Goal: Find specific page/section: Find specific page/section

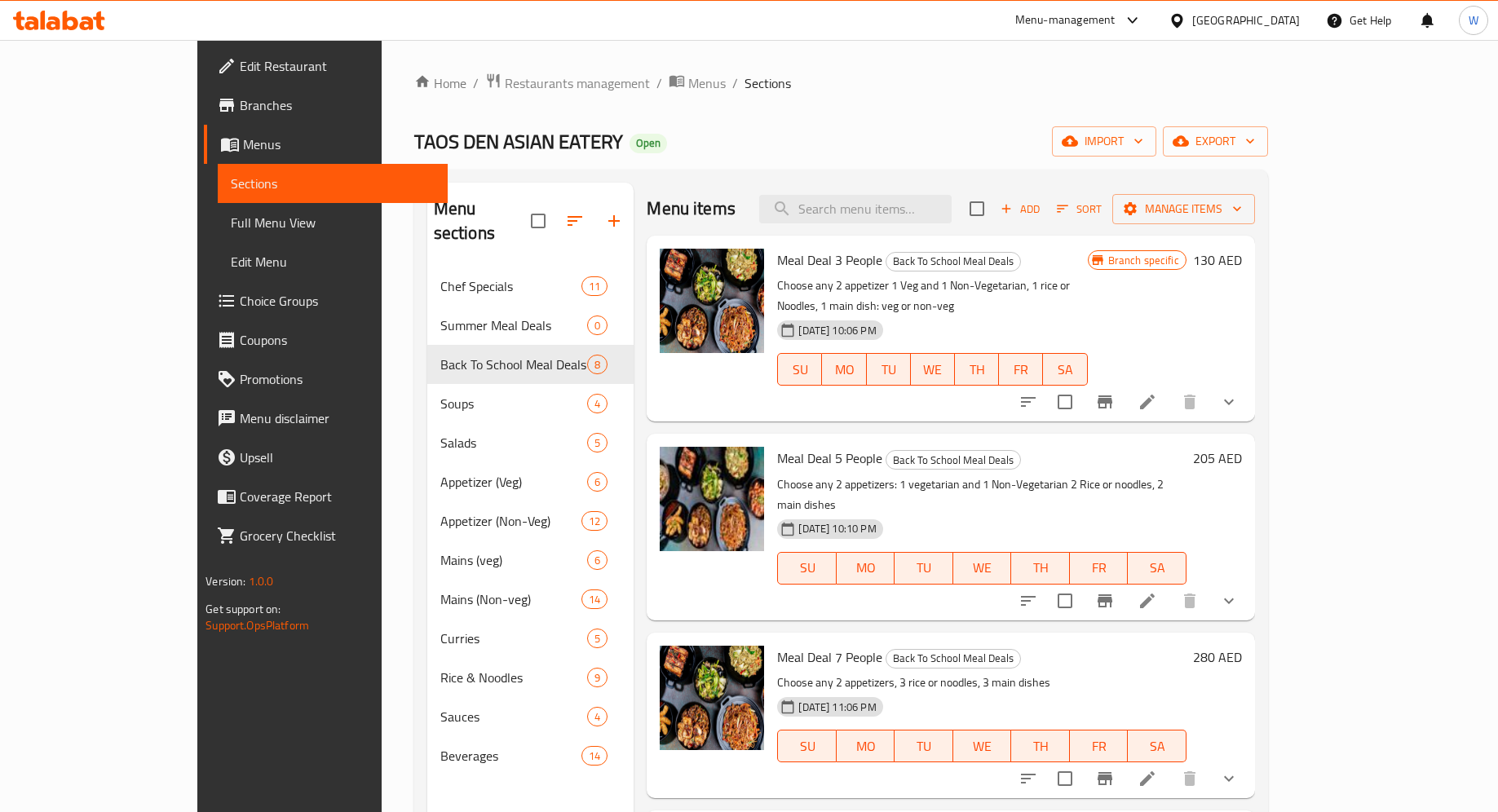
scroll to position [1, 0]
click at [505, 81] on span "Restaurants management" at bounding box center [577, 82] width 145 height 20
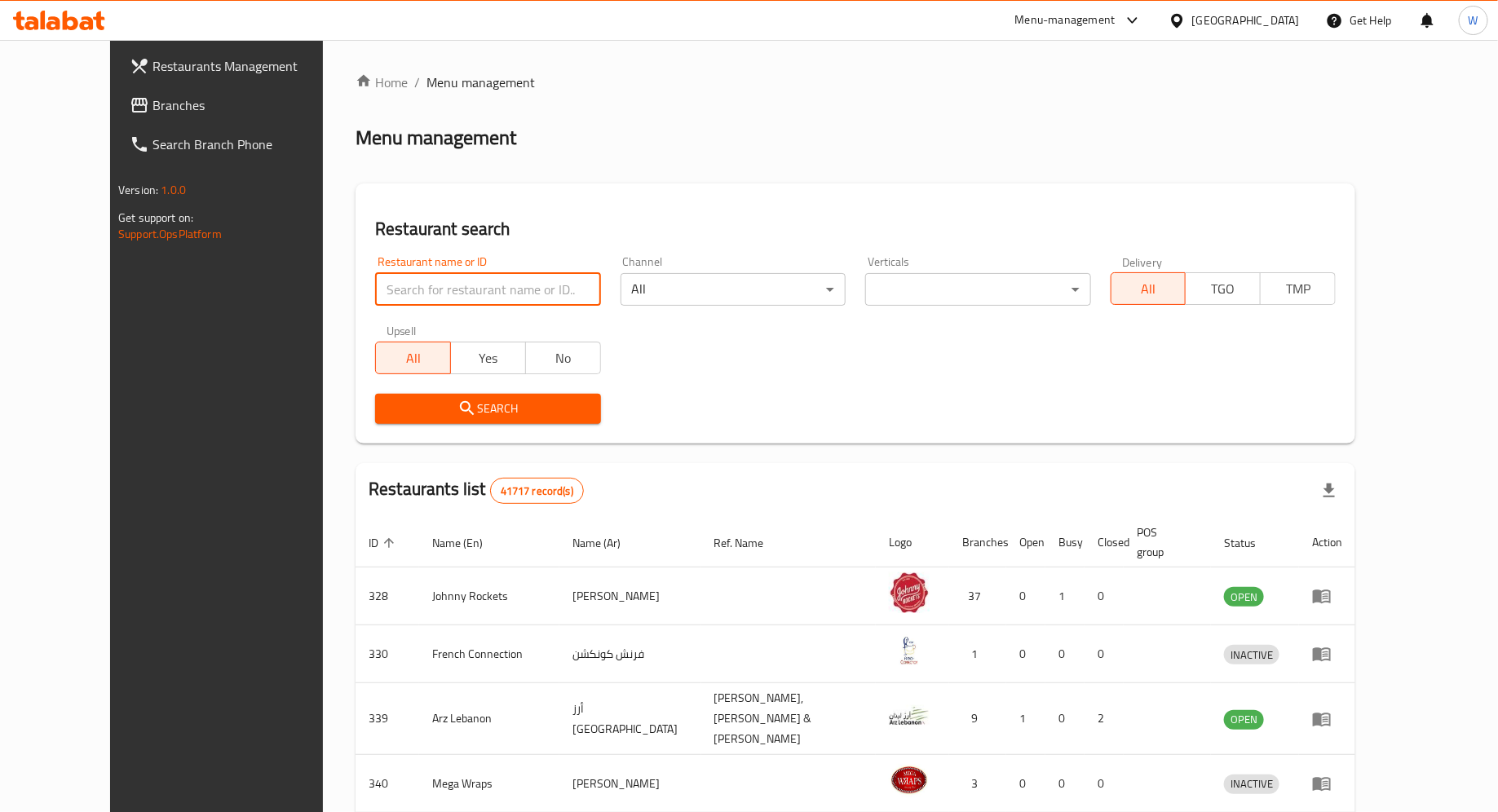
click at [438, 292] on input "search" at bounding box center [488, 290] width 225 height 33
click at [440, 410] on span "Search" at bounding box center [487, 409] width 199 height 21
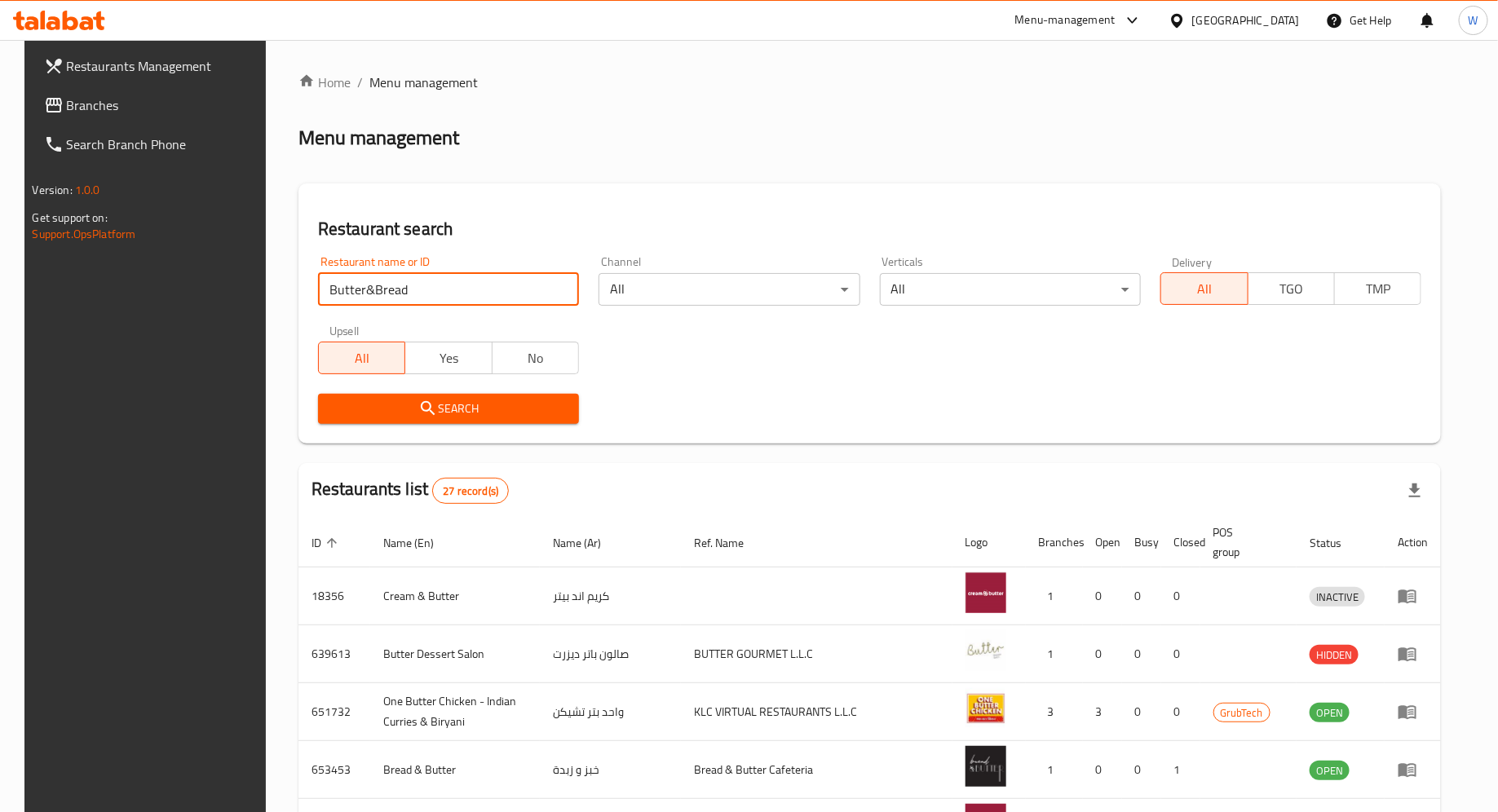
click at [357, 292] on input "Butter&Bread" at bounding box center [448, 290] width 261 height 33
click at [348, 290] on input "Butter&Bread" at bounding box center [448, 290] width 261 height 33
click at [352, 290] on input "Butter&Bread" at bounding box center [448, 290] width 261 height 33
click at [482, 419] on button "Search" at bounding box center [448, 408] width 261 height 30
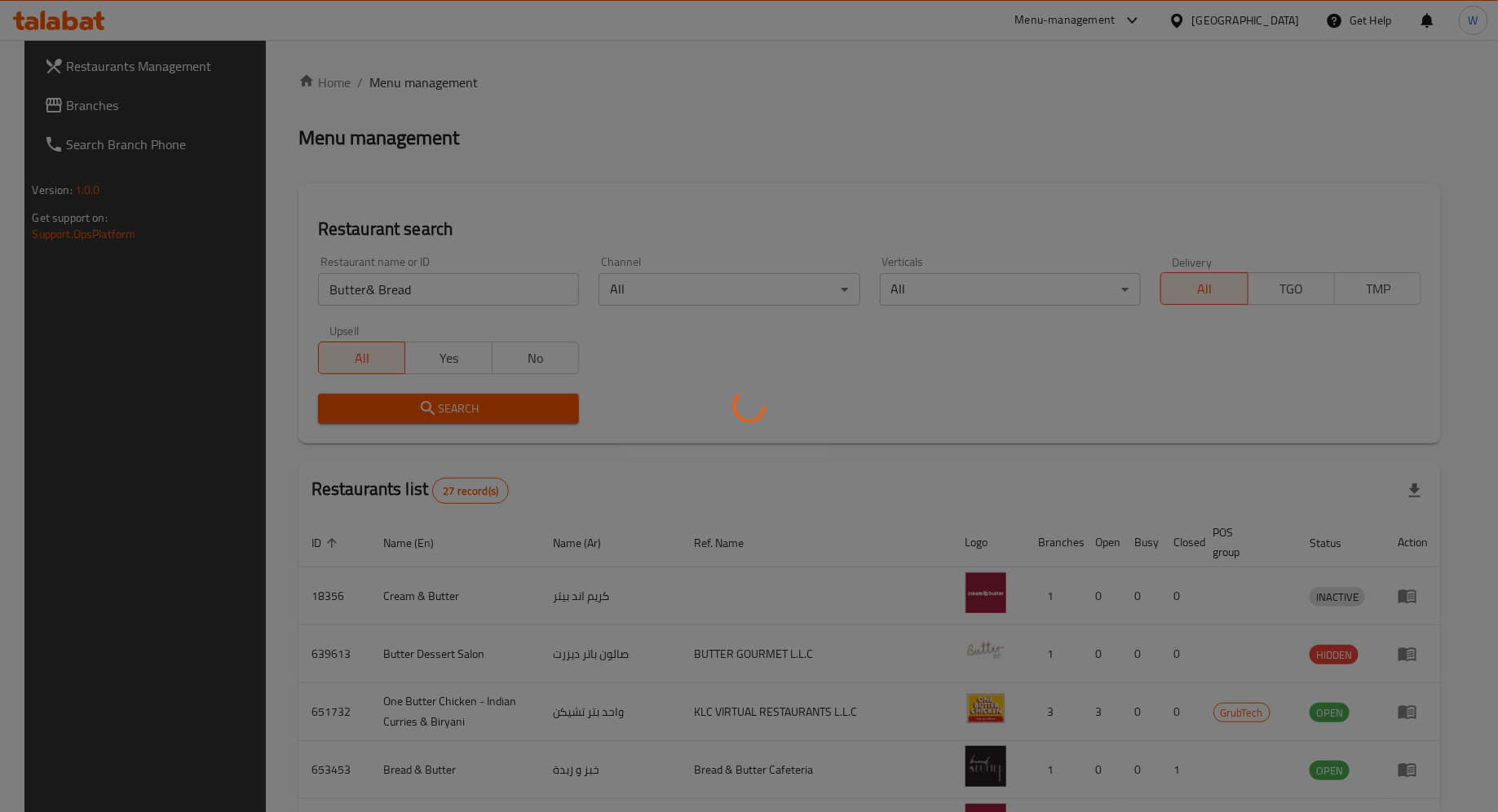
click at [482, 419] on div at bounding box center [749, 406] width 1498 height 812
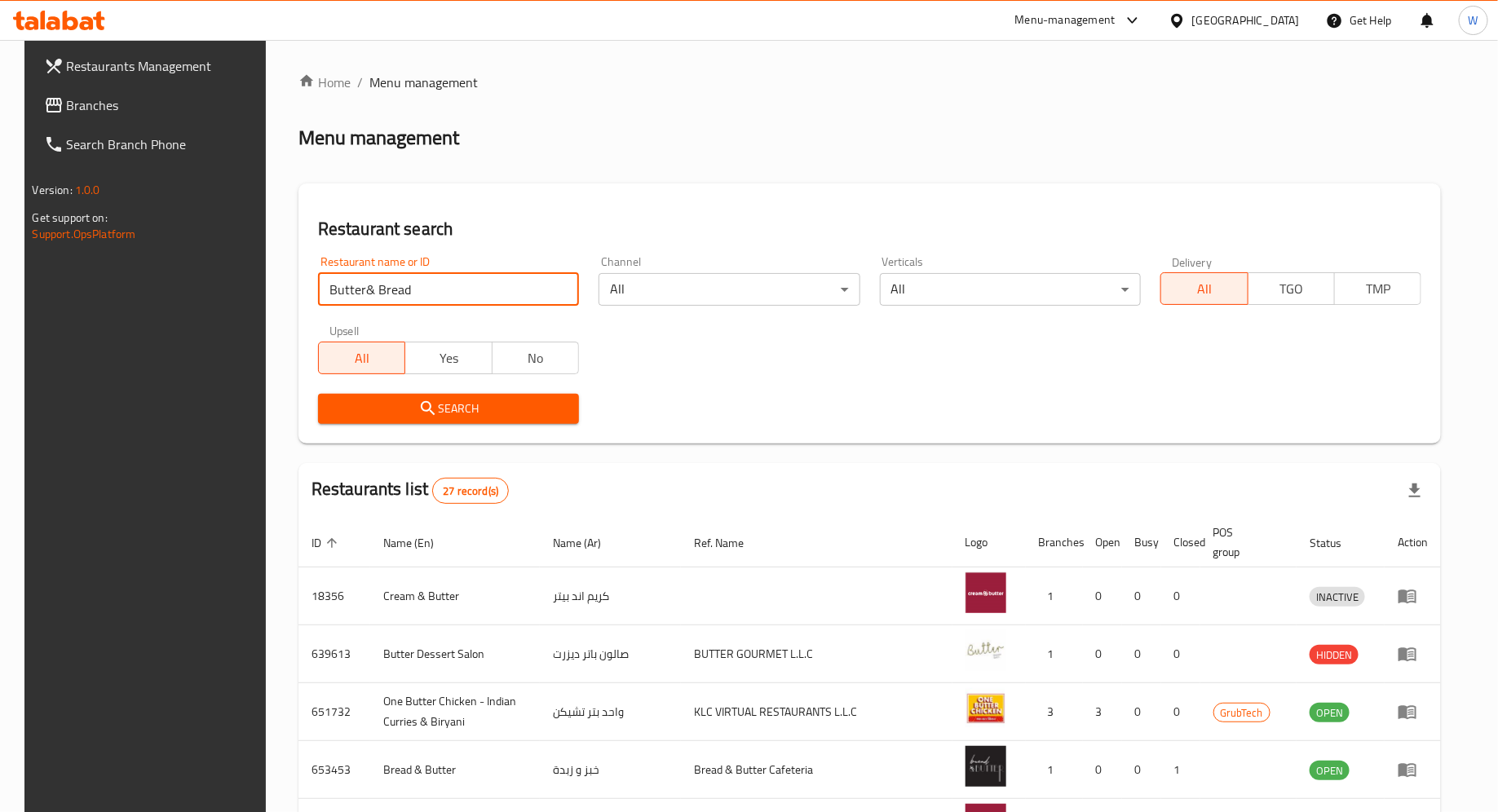
click at [350, 291] on input "Butter& Bread" at bounding box center [448, 290] width 261 height 33
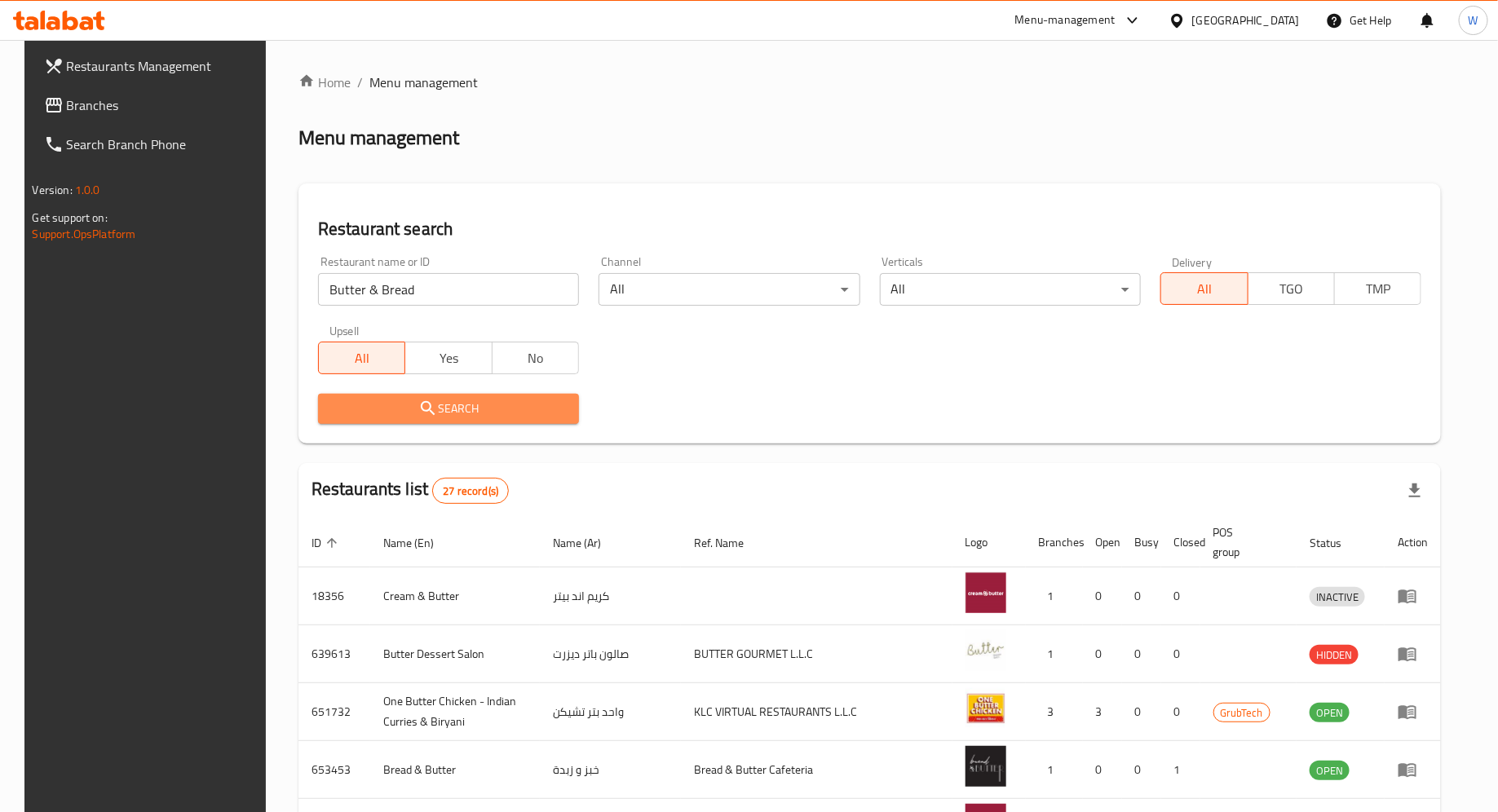
click at [408, 397] on button "Search" at bounding box center [448, 408] width 261 height 30
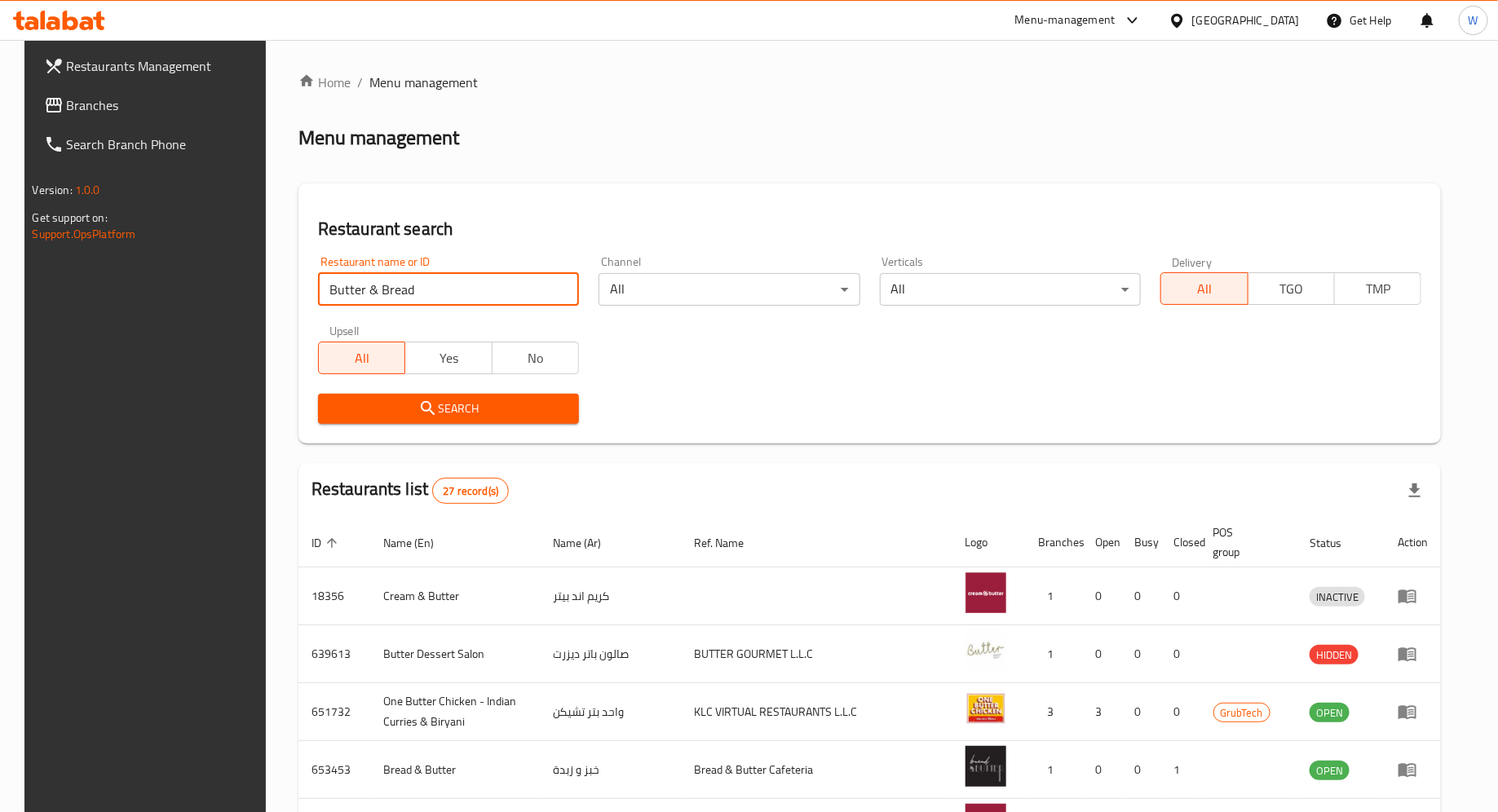
drag, startPoint x: 411, startPoint y: 288, endPoint x: 352, endPoint y: 289, distance: 59.0
click at [353, 289] on input "Butter & Bread" at bounding box center [448, 290] width 261 height 33
type input "Butter"
click at [364, 410] on span "Search" at bounding box center [448, 409] width 235 height 21
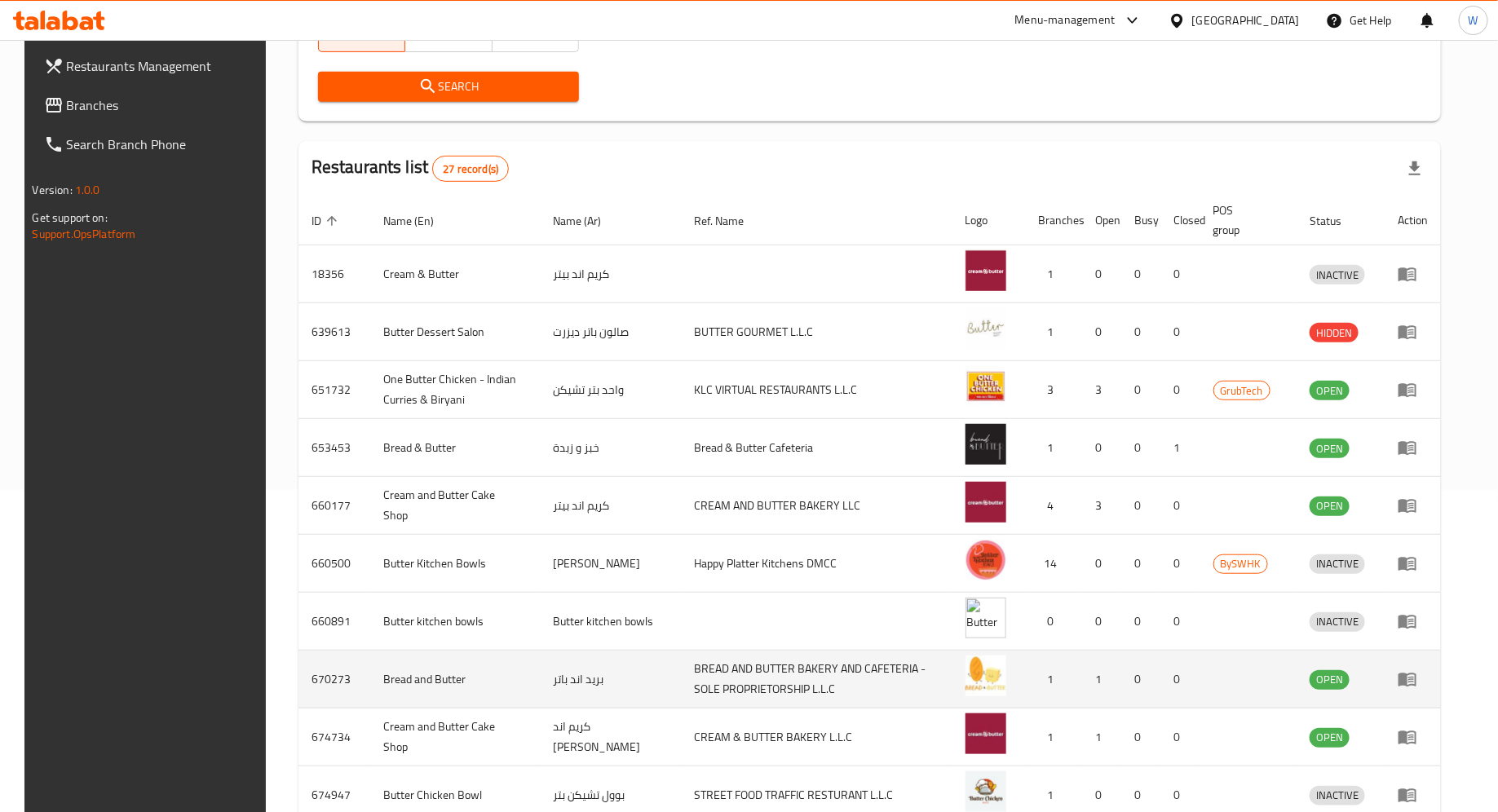
scroll to position [415, 0]
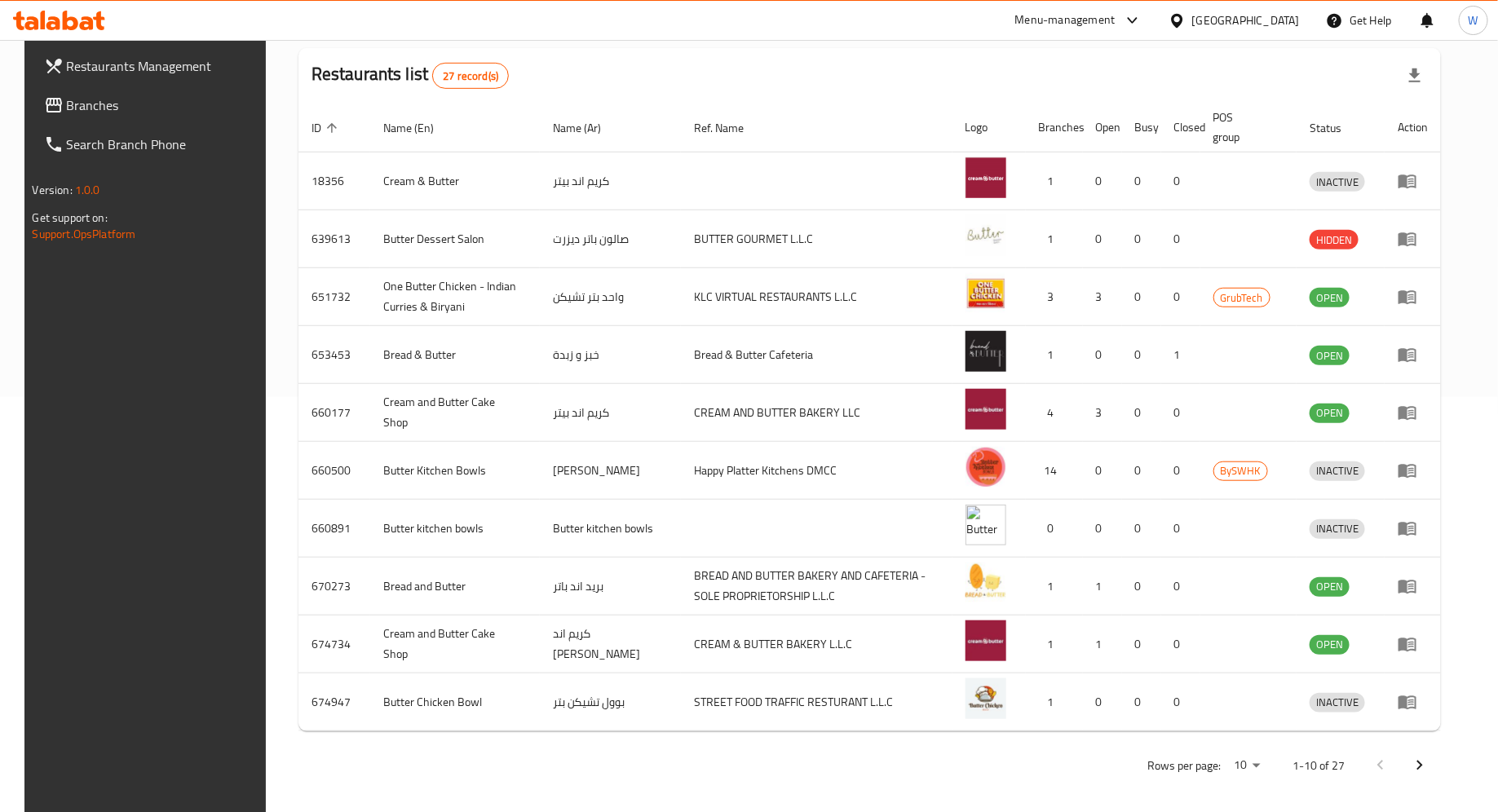
click at [1265, 397] on body "​ Menu-management United Arab Emirates Get Help W Restaurants Management Branch…" at bounding box center [749, 10] width 1498 height 772
click at [1272, 658] on li "25" at bounding box center [1280, 660] width 56 height 29
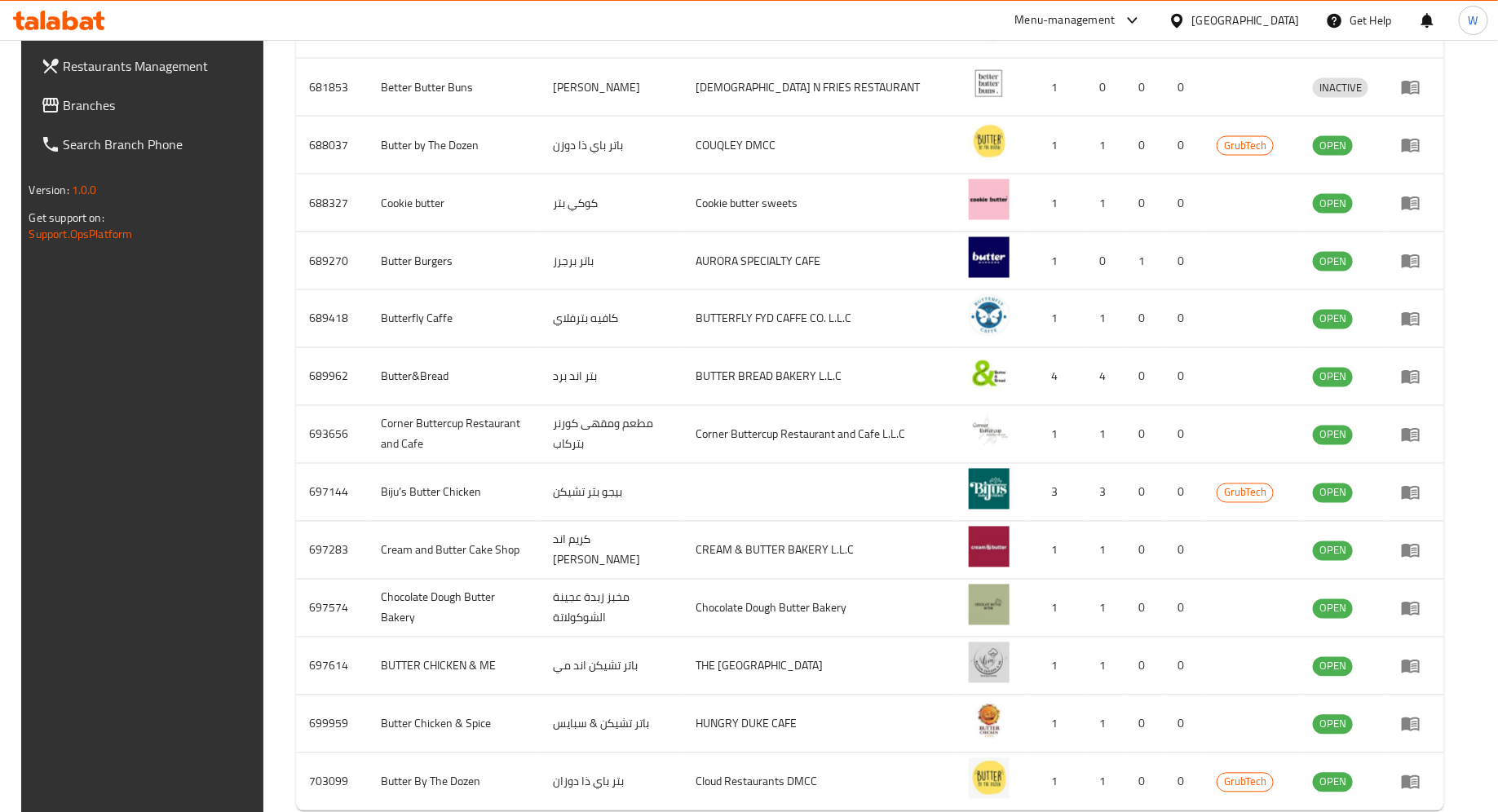
scroll to position [1210, 0]
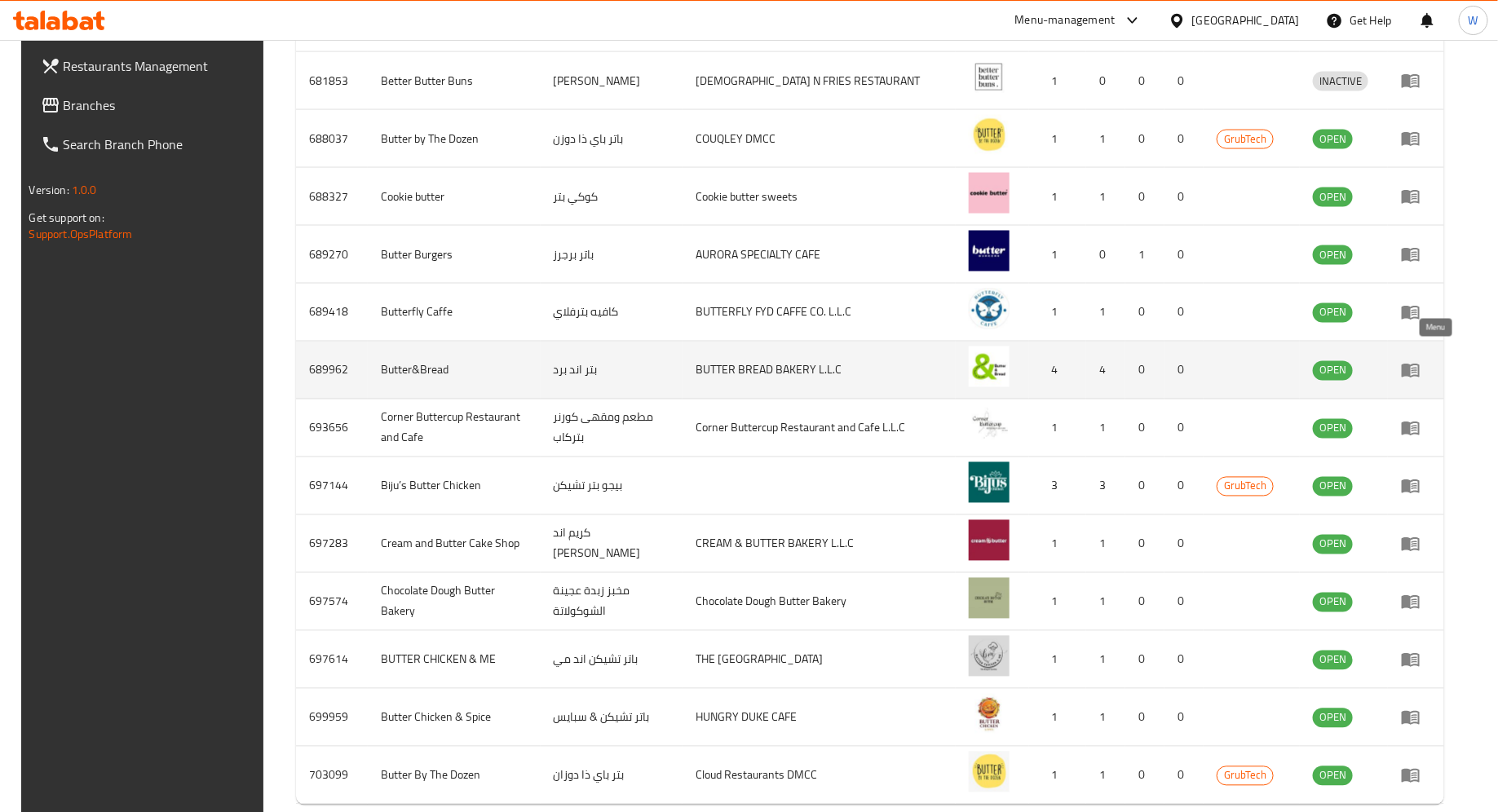
click at [1420, 364] on icon "enhanced table" at bounding box center [1410, 371] width 18 height 14
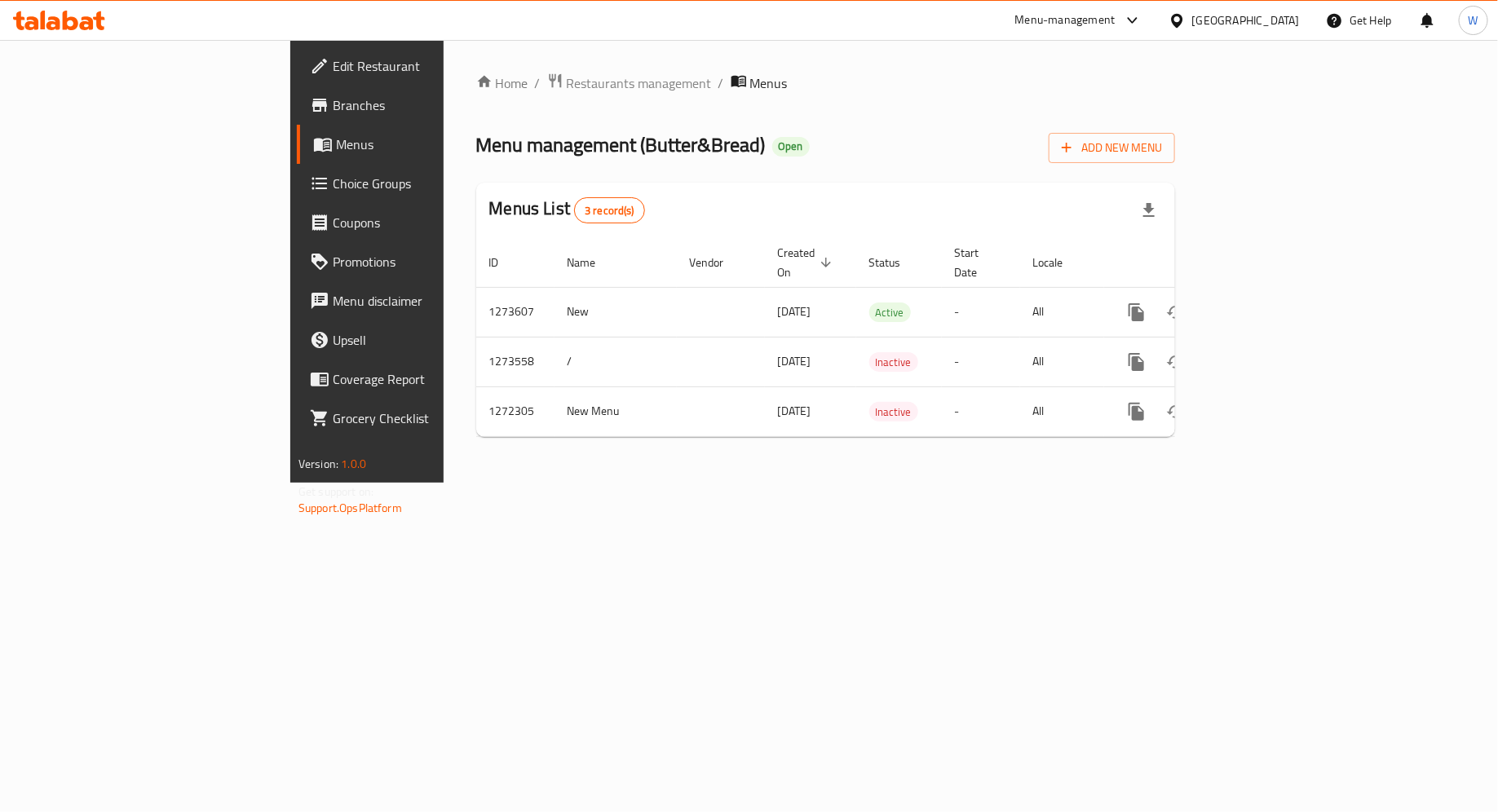
click at [333, 111] on span "Branches" at bounding box center [430, 105] width 195 height 20
